Goal: Task Accomplishment & Management: Manage account settings

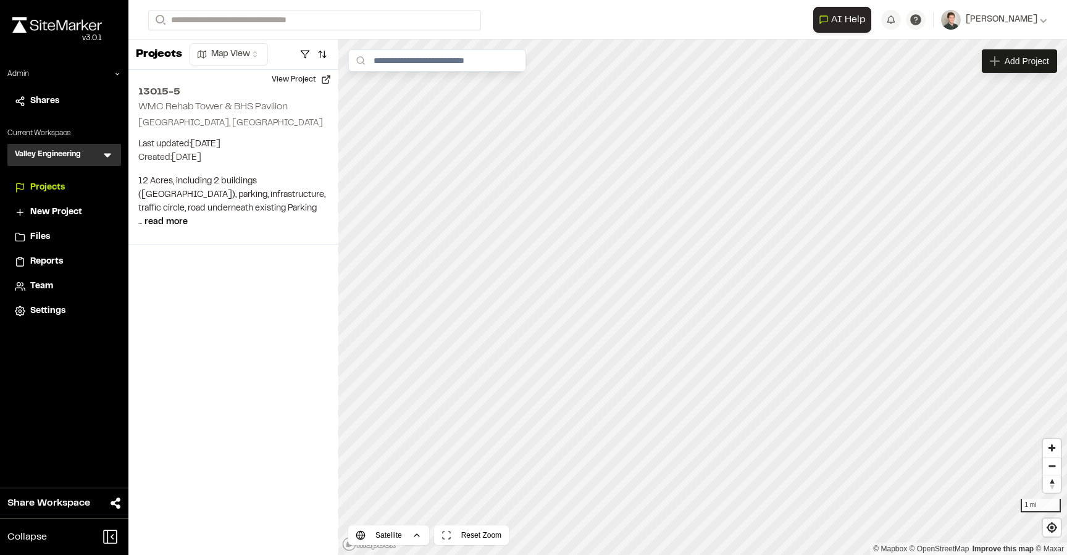
click at [109, 158] on icon at bounding box center [107, 155] width 12 height 12
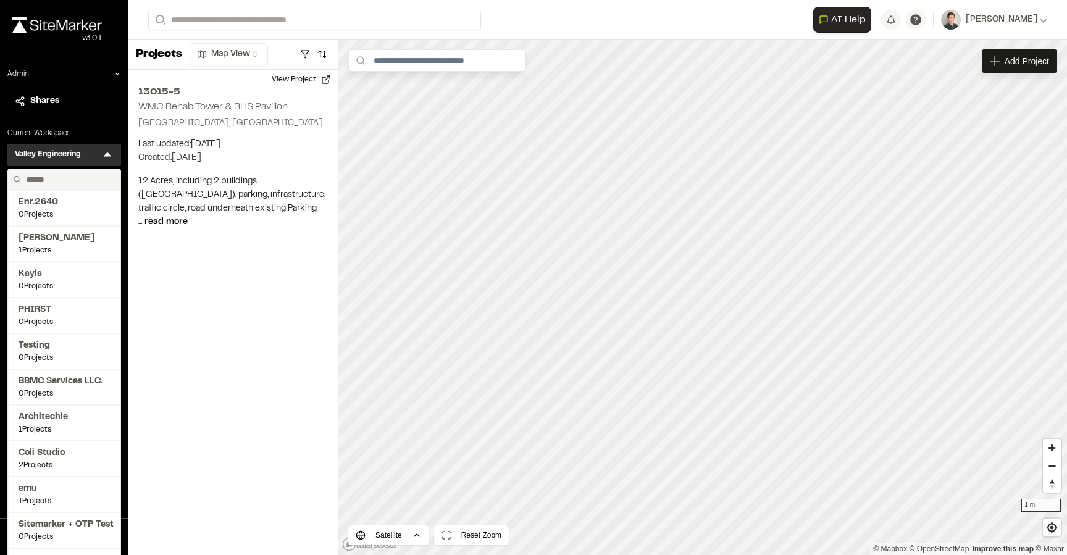
click at [65, 182] on input "text" at bounding box center [69, 179] width 94 height 21
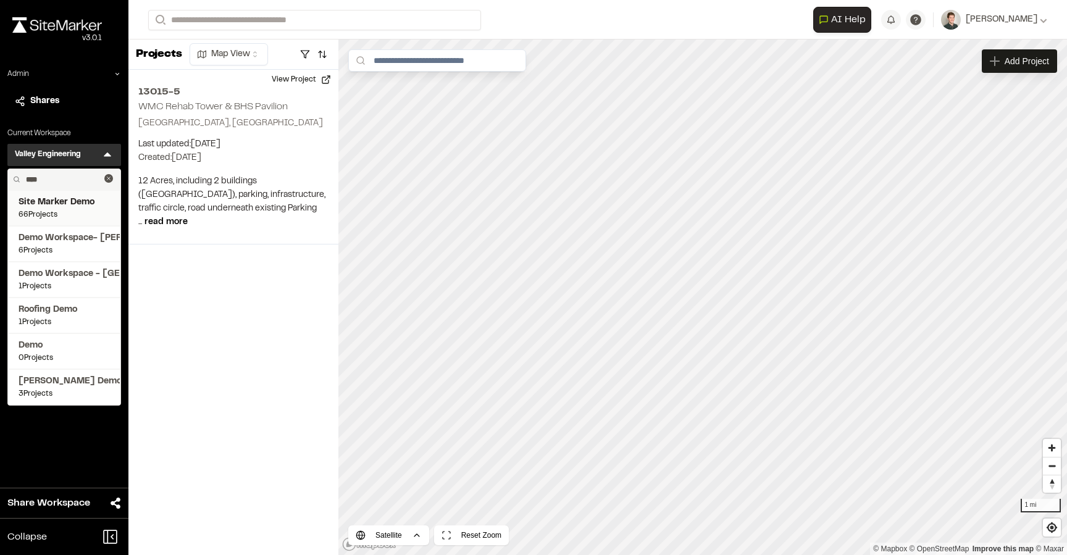
type input "****"
click at [57, 214] on span "66 Projects" at bounding box center [64, 214] width 91 height 11
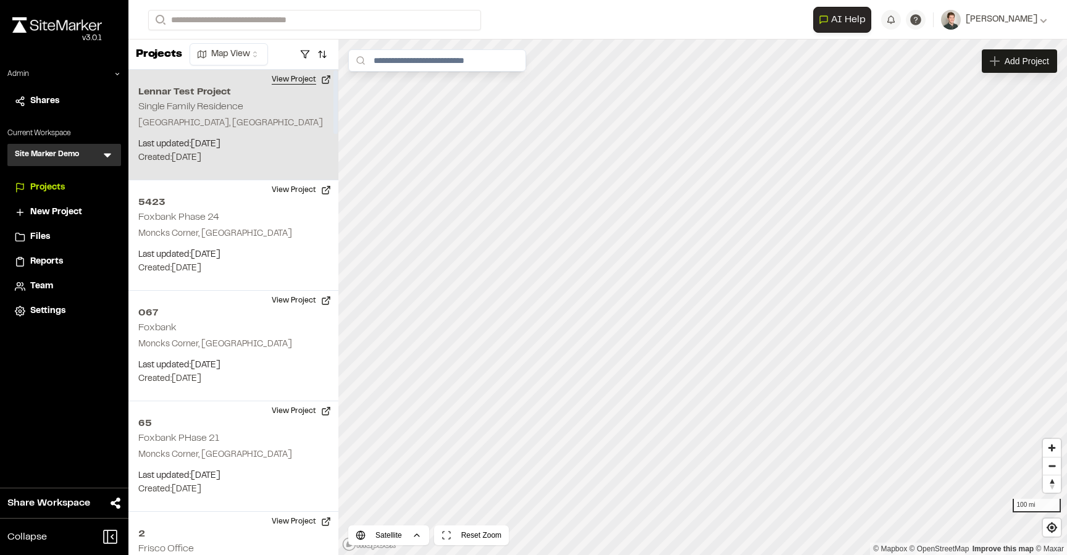
click at [279, 83] on button "View Project" at bounding box center [301, 80] width 74 height 20
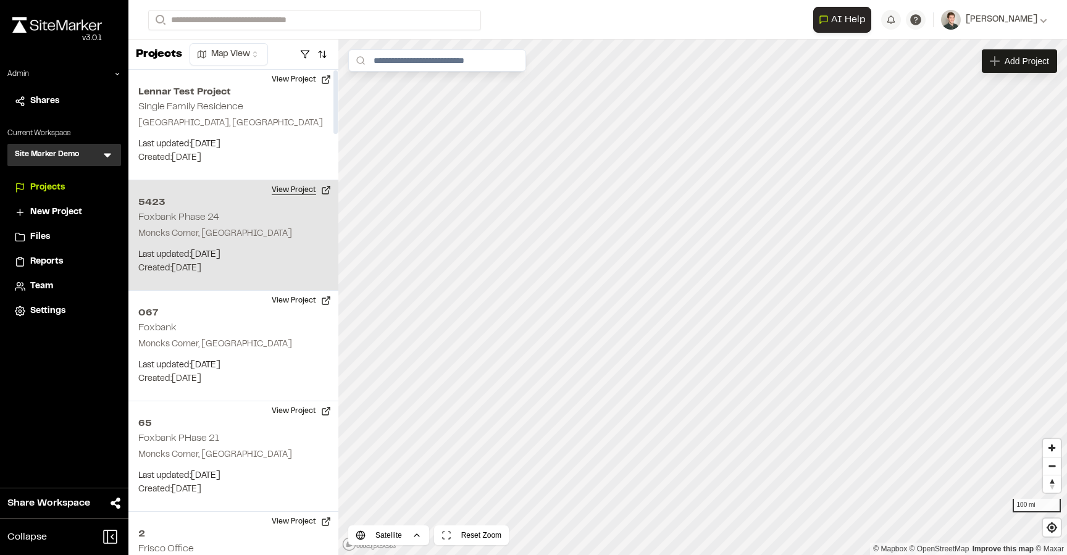
click at [297, 197] on button "View Project" at bounding box center [301, 190] width 74 height 20
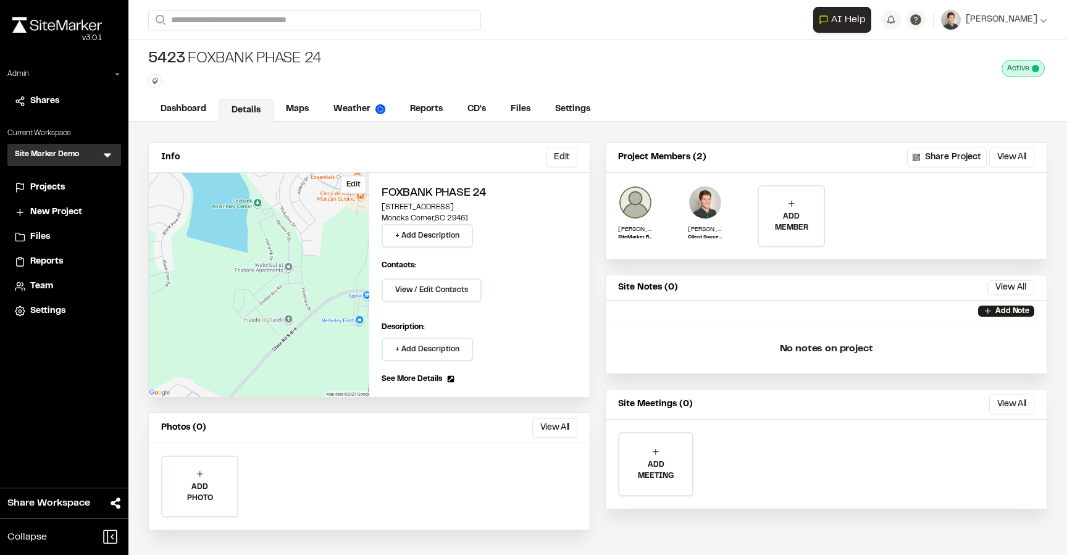
click at [357, 187] on button "Edit" at bounding box center [353, 184] width 27 height 19
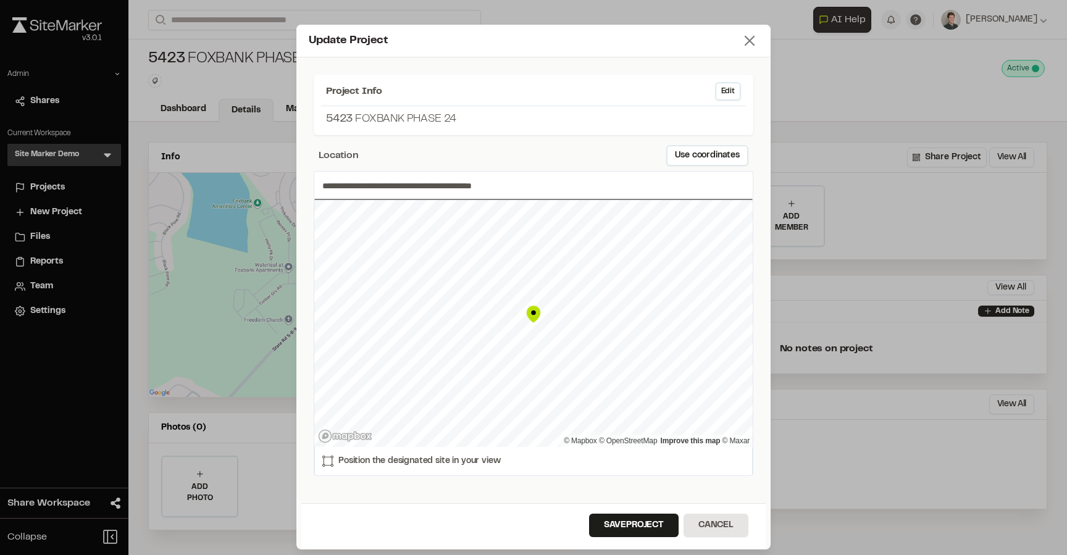
click at [747, 43] on line at bounding box center [750, 40] width 9 height 9
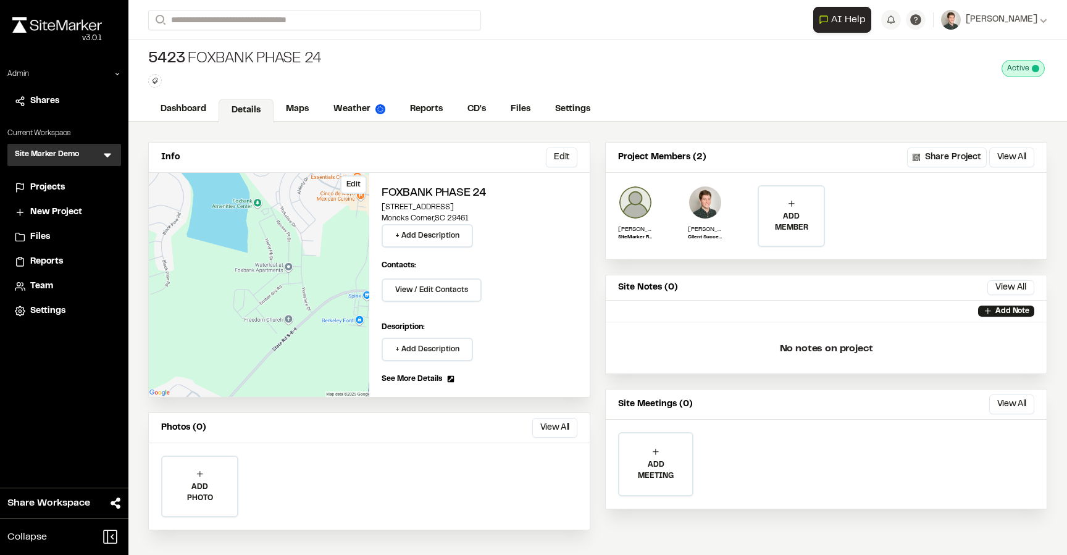
click at [348, 185] on button "Edit" at bounding box center [353, 184] width 27 height 19
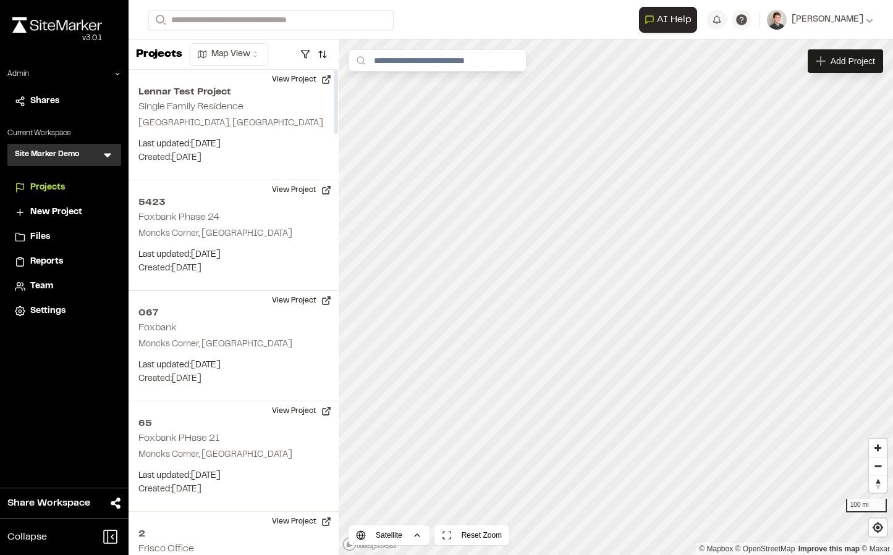
click at [106, 154] on icon at bounding box center [107, 156] width 7 height 4
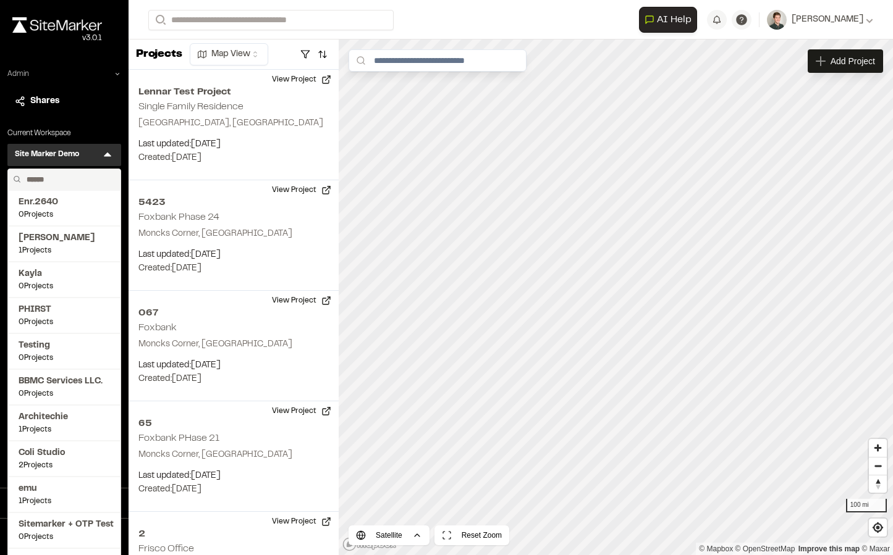
click at [114, 70] on div "Admin" at bounding box center [64, 77] width 114 height 16
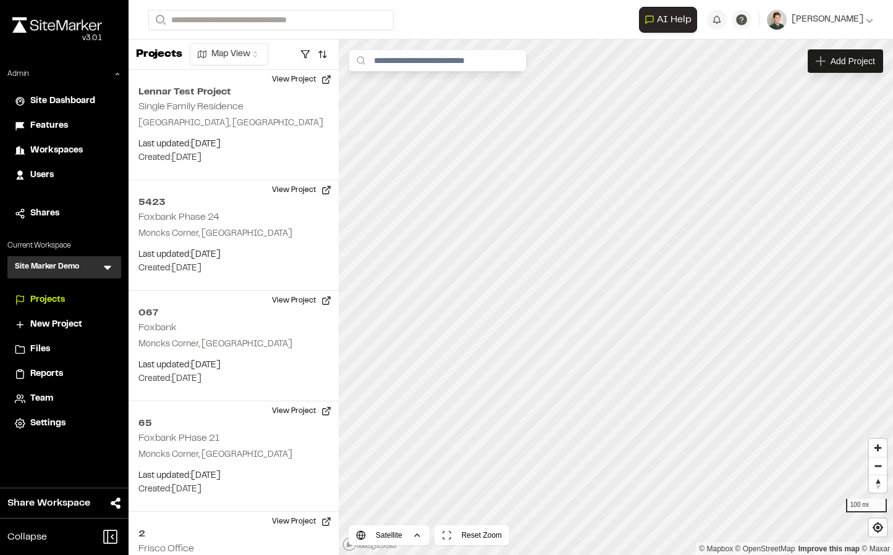
click at [41, 173] on span "Users" at bounding box center [41, 176] width 23 height 14
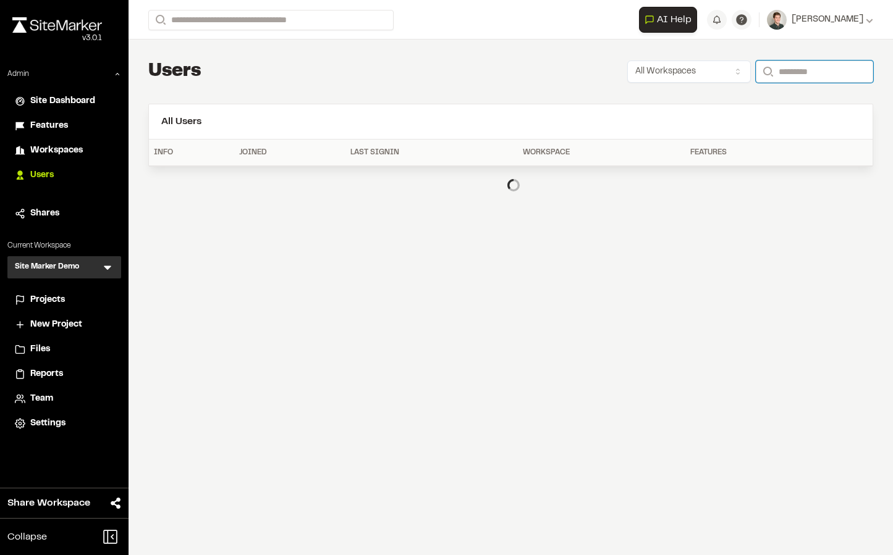
click at [807, 72] on input "Search" at bounding box center [814, 72] width 117 height 22
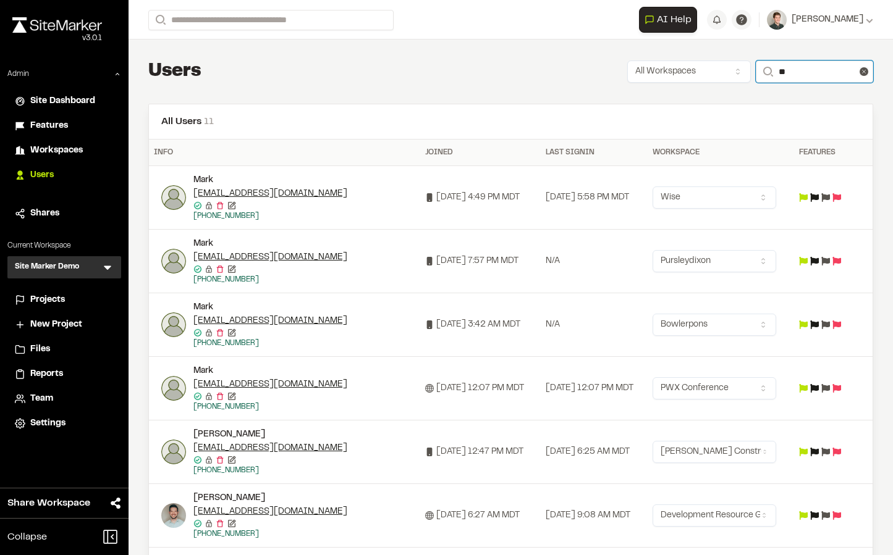
type input "*"
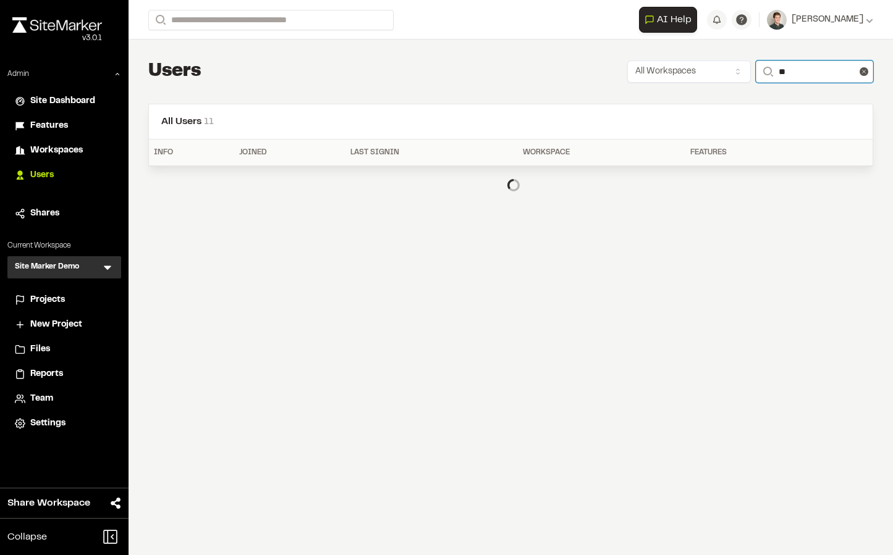
type input "*"
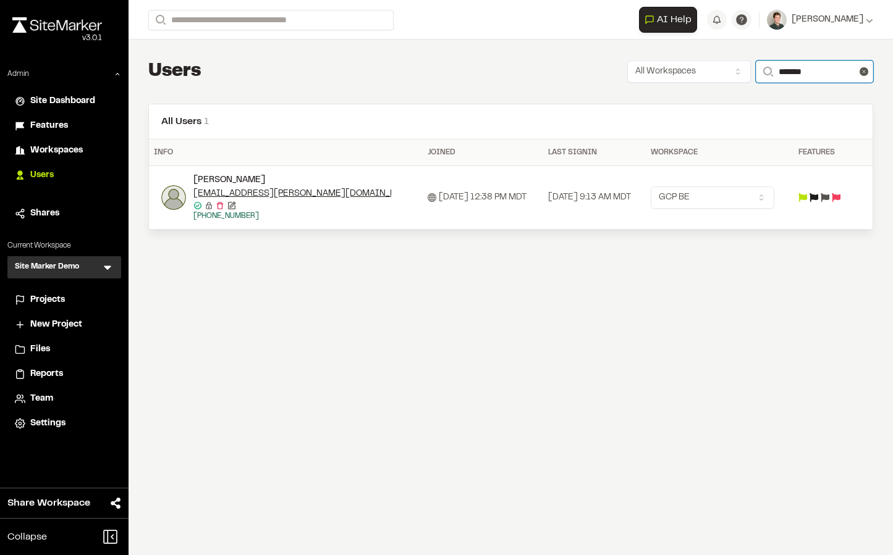
type input "*******"
click at [778, 200] on html "Close sidebar v 3.0.1 Admin Site Dashboard Features Workspaces Users Shares Cur…" at bounding box center [446, 277] width 893 height 555
click at [507, 110] on html "Close sidebar v 3.0.1 Admin Site Dashboard Features Workspaces Users Shares Cur…" at bounding box center [446, 277] width 893 height 555
